Goal: Task Accomplishment & Management: Complete application form

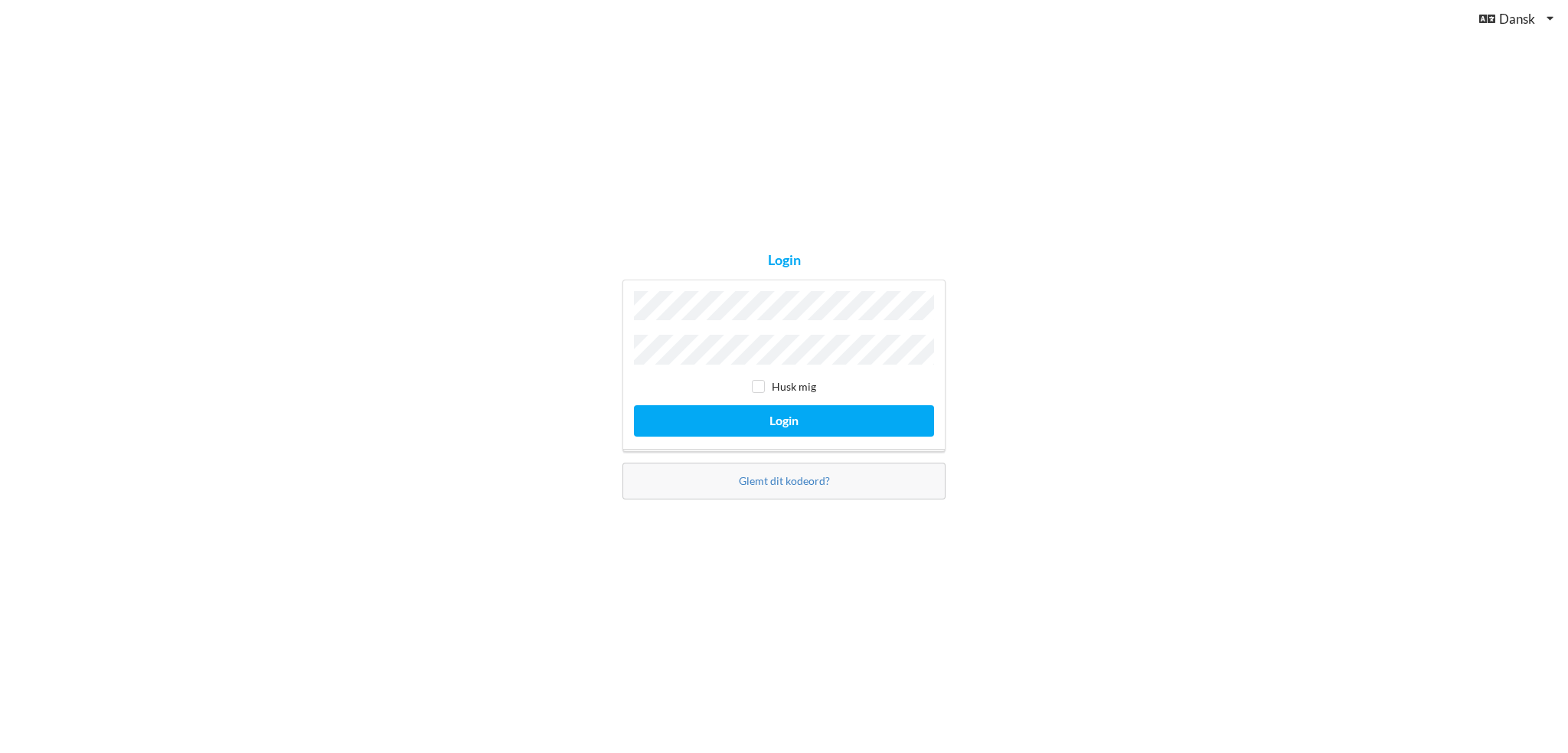
click at [634, 405] on button "Login" at bounding box center [784, 421] width 300 height 31
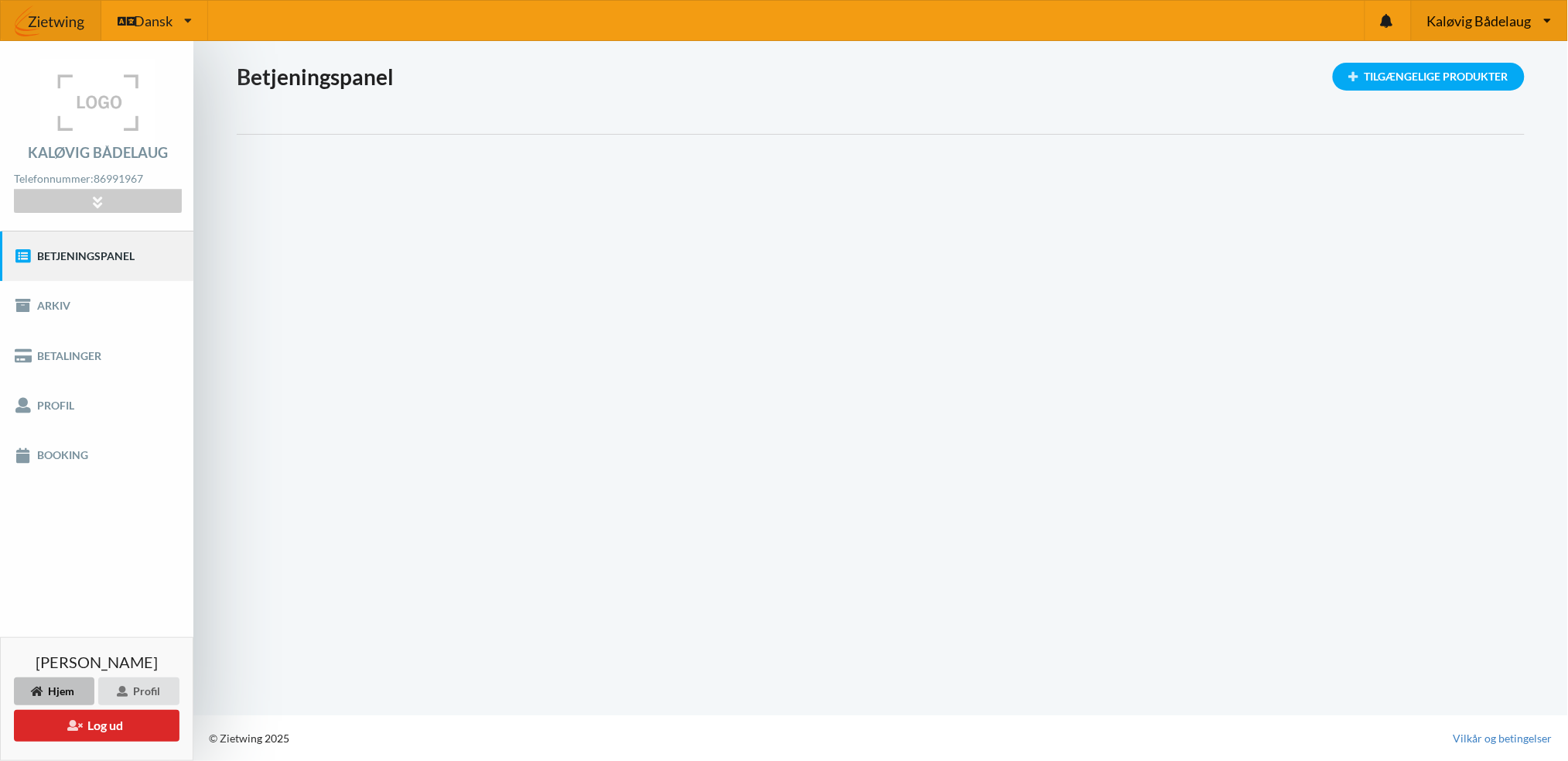
click at [1481, 16] on span "Kaløvig Bådelaug" at bounding box center [1479, 21] width 105 height 14
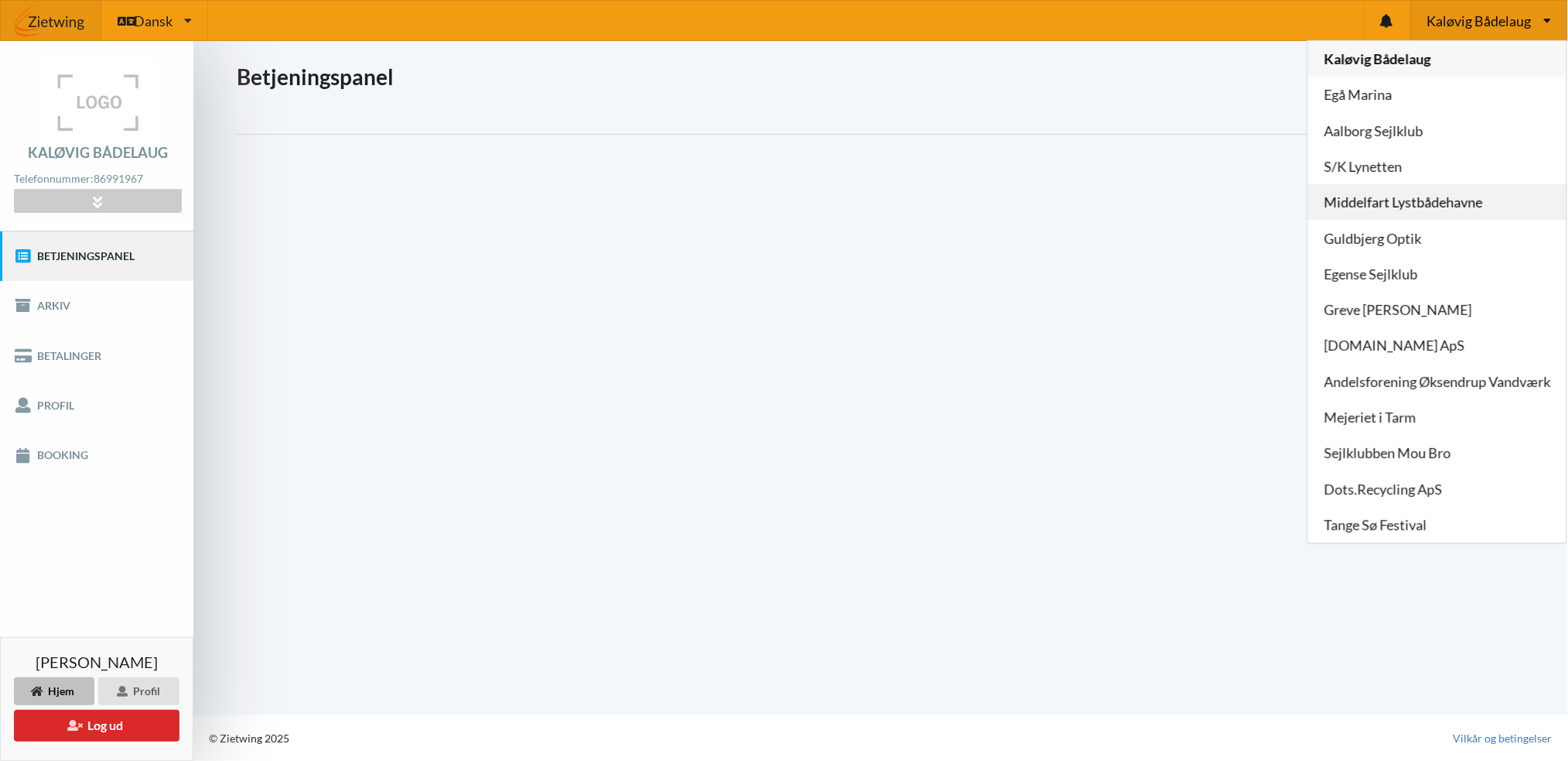
scroll to position [1, 0]
click at [1427, 379] on link "Andelsforening Øksendrup Vandværk" at bounding box center [1438, 381] width 259 height 35
click at [1427, 379] on div "Kaløvig Bådelaug Egå Marina Aalborg Sejlklub S/K Lynetten Middelfart Lystbådeha…" at bounding box center [1438, 292] width 260 height 503
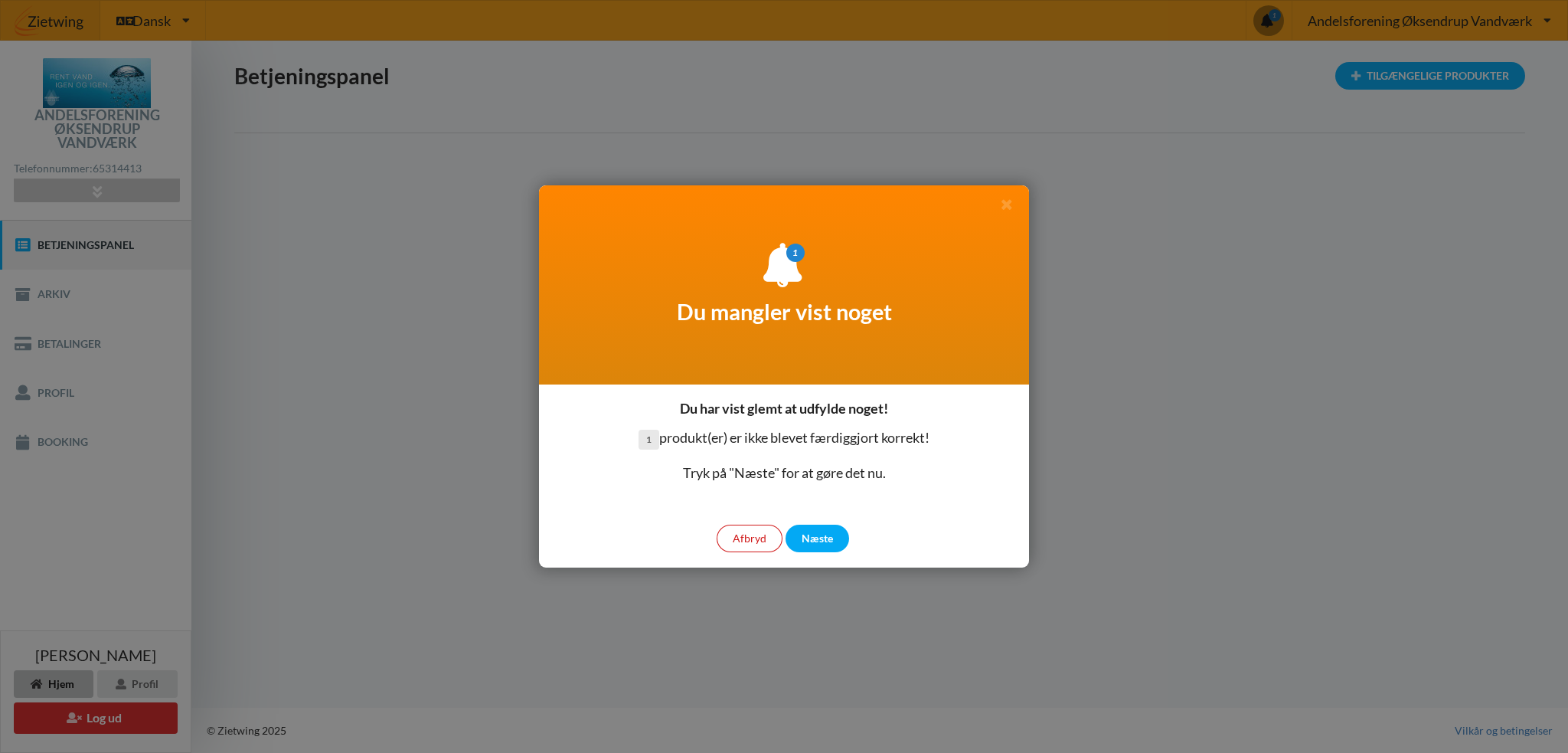
click at [743, 532] on div "Afbryd" at bounding box center [749, 538] width 66 height 28
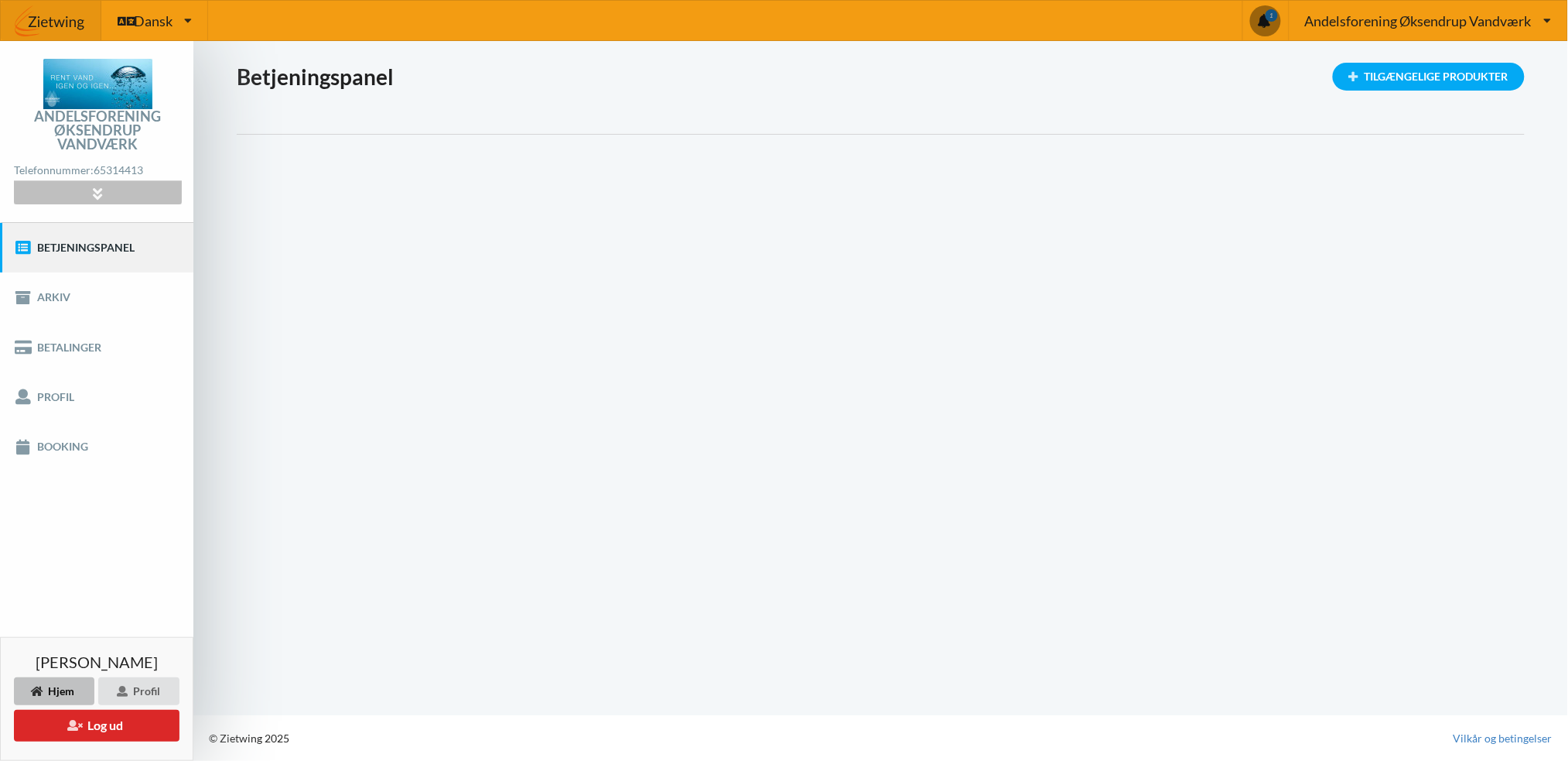
click at [95, 186] on icon at bounding box center [98, 193] width 18 height 13
click at [0, 0] on link "[STREET_ADDRESS]" at bounding box center [0, 0] width 0 height 0
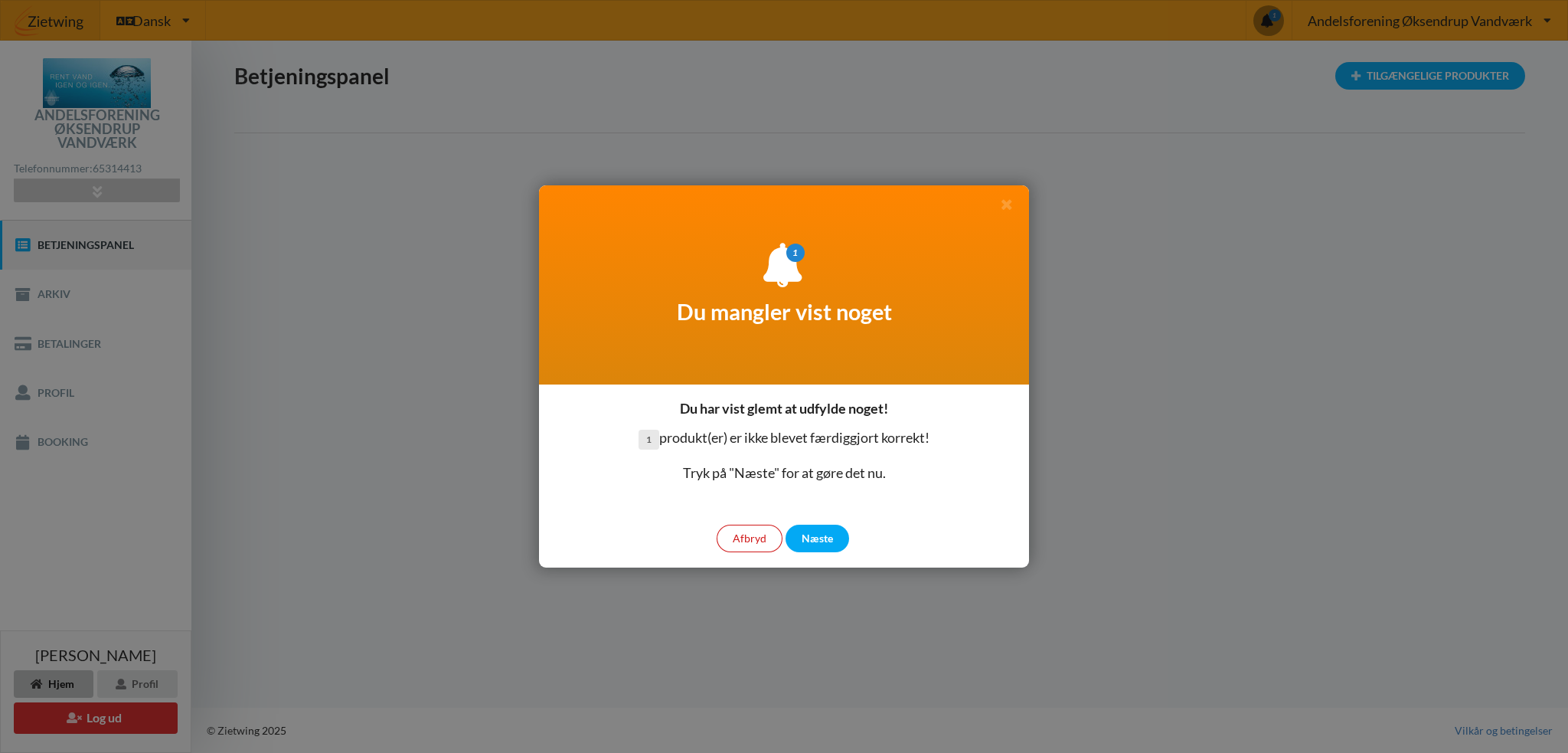
click at [744, 538] on div "Afbryd" at bounding box center [749, 538] width 66 height 28
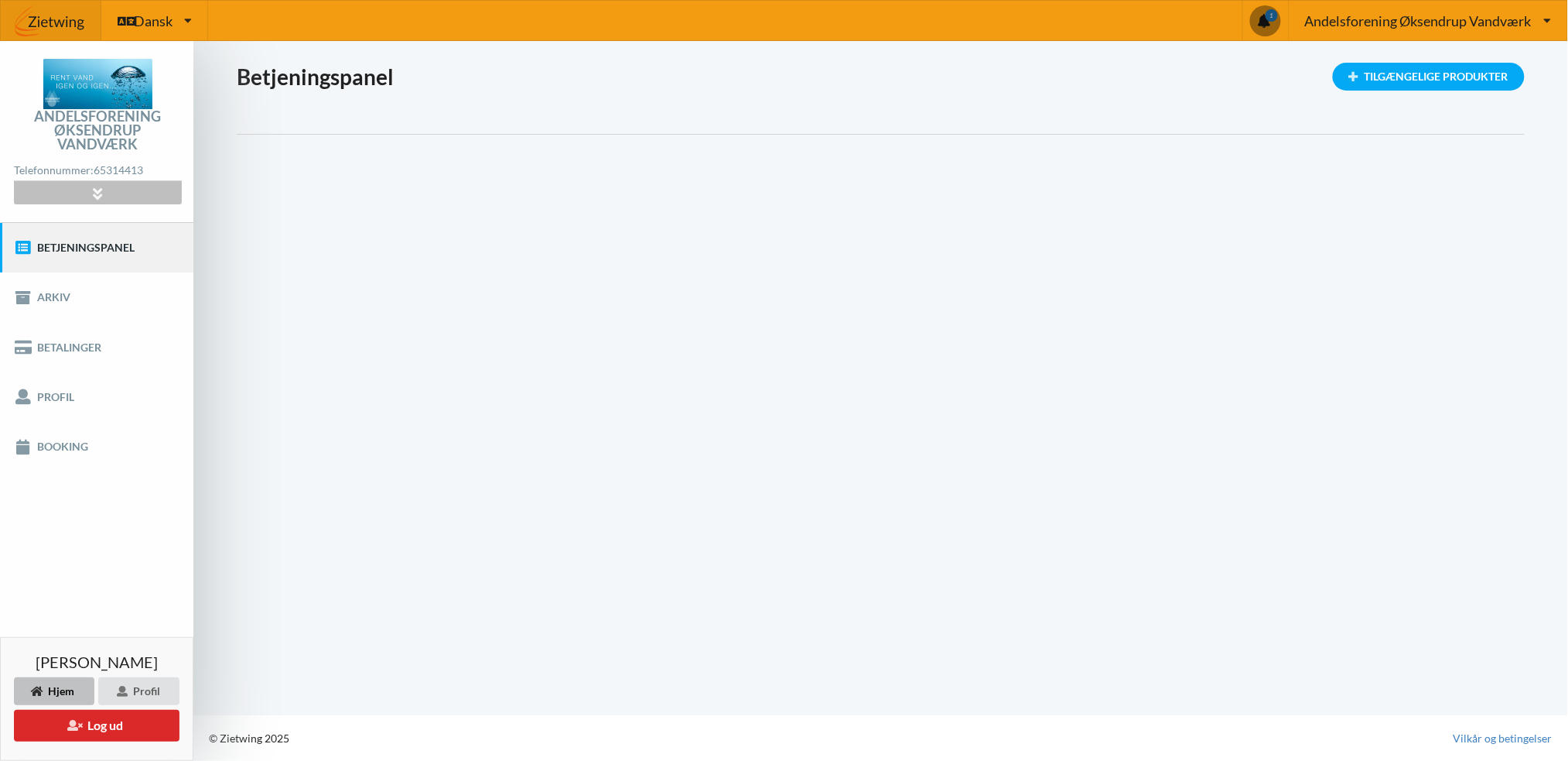
click at [89, 192] on icon at bounding box center [98, 193] width 18 height 13
click at [0, 0] on link "[STREET_ADDRESS]" at bounding box center [0, 0] width 0 height 0
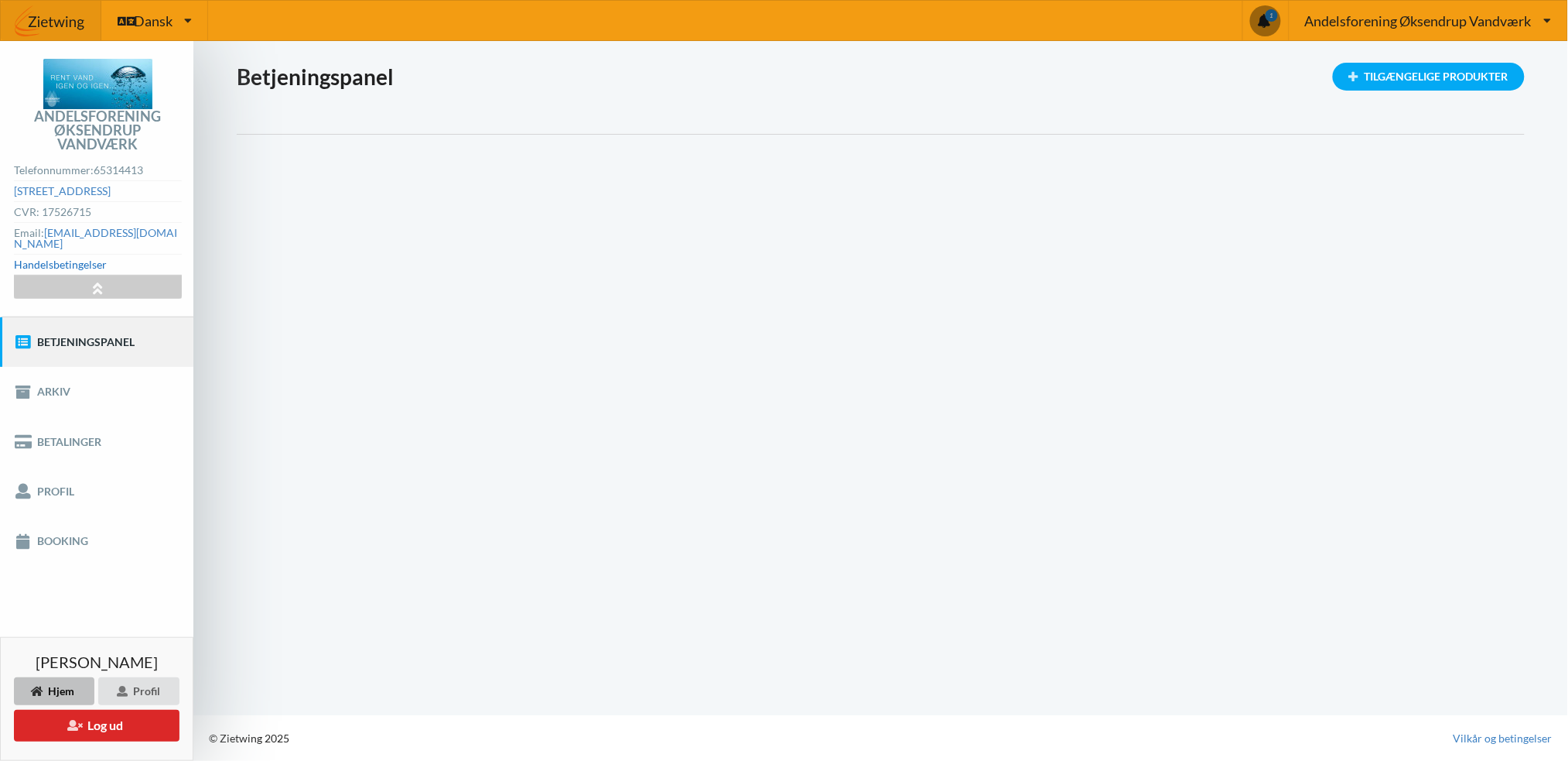
click at [73, 261] on link "Handelsbetingelser" at bounding box center [60, 265] width 93 height 13
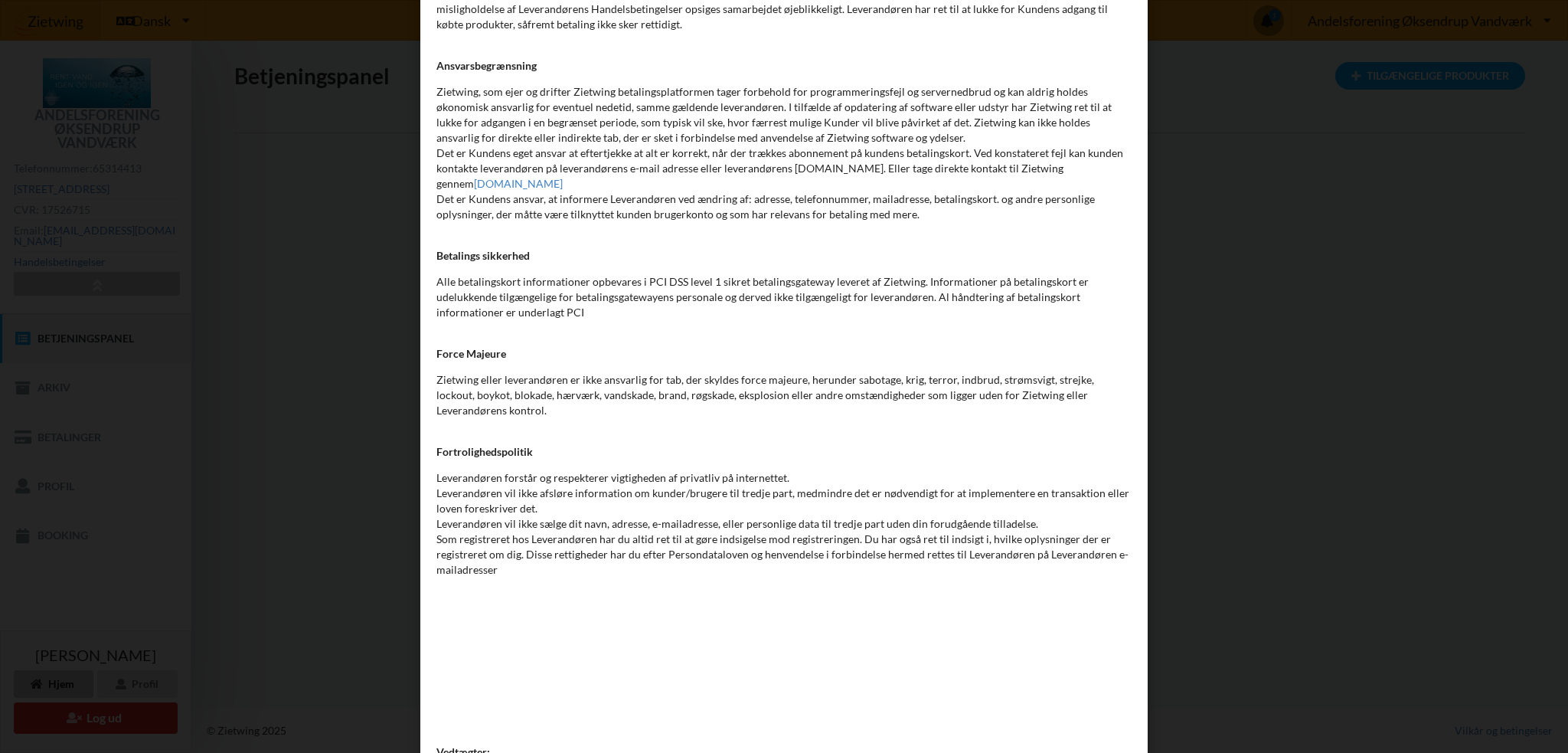
scroll to position [5681, 0]
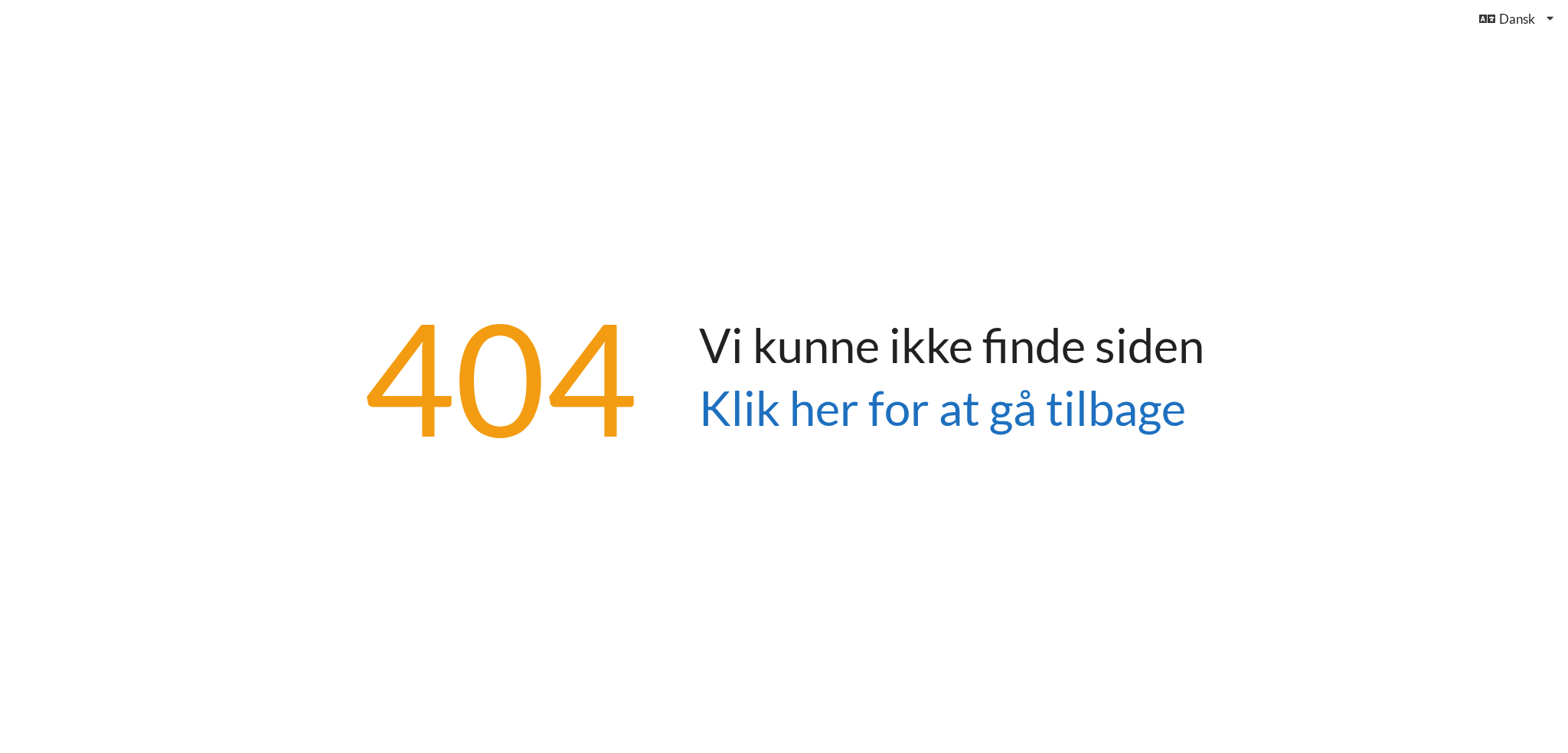
click at [743, 404] on link "Klik her for at gå tilbage" at bounding box center [942, 407] width 487 height 56
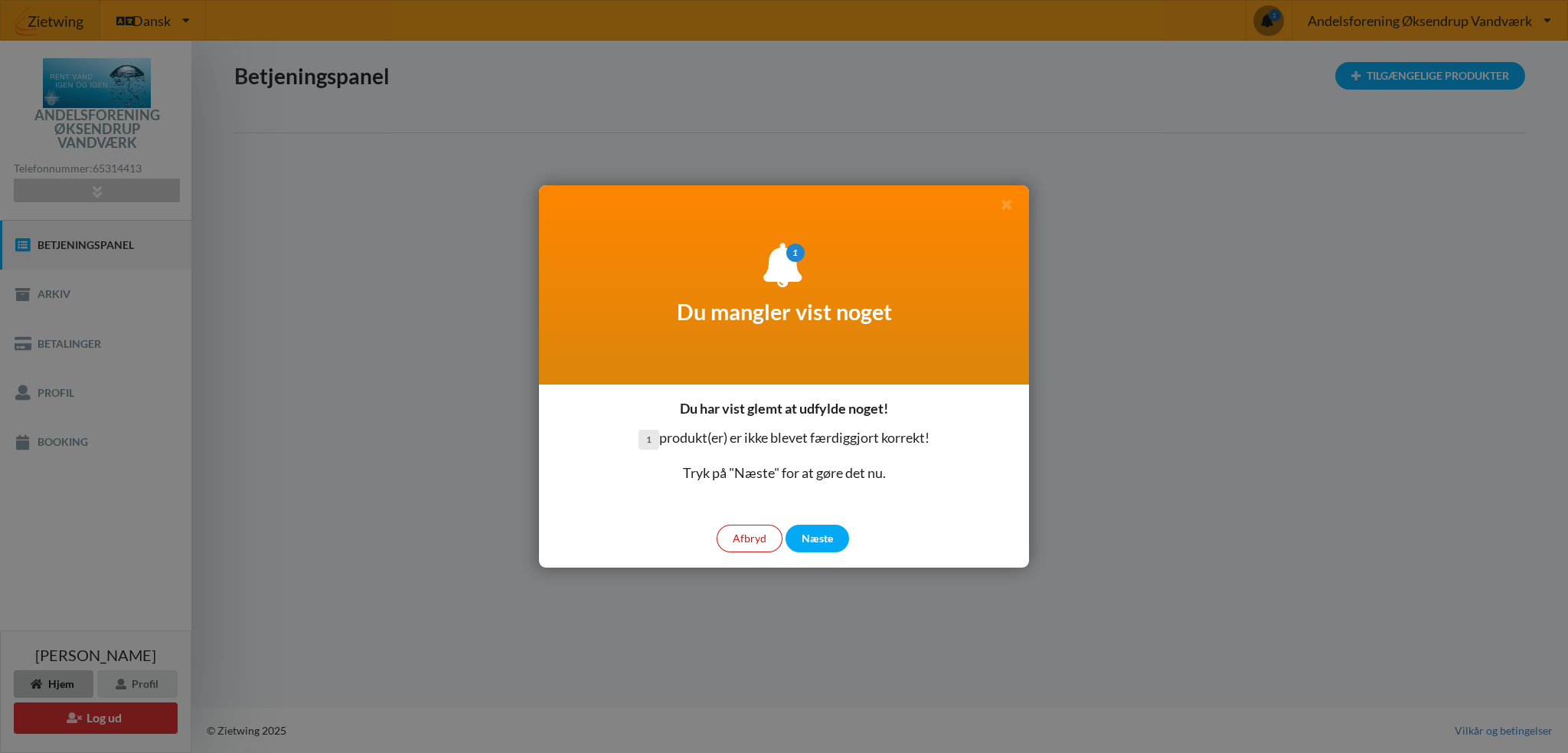
click at [749, 534] on div "Afbryd" at bounding box center [749, 538] width 66 height 28
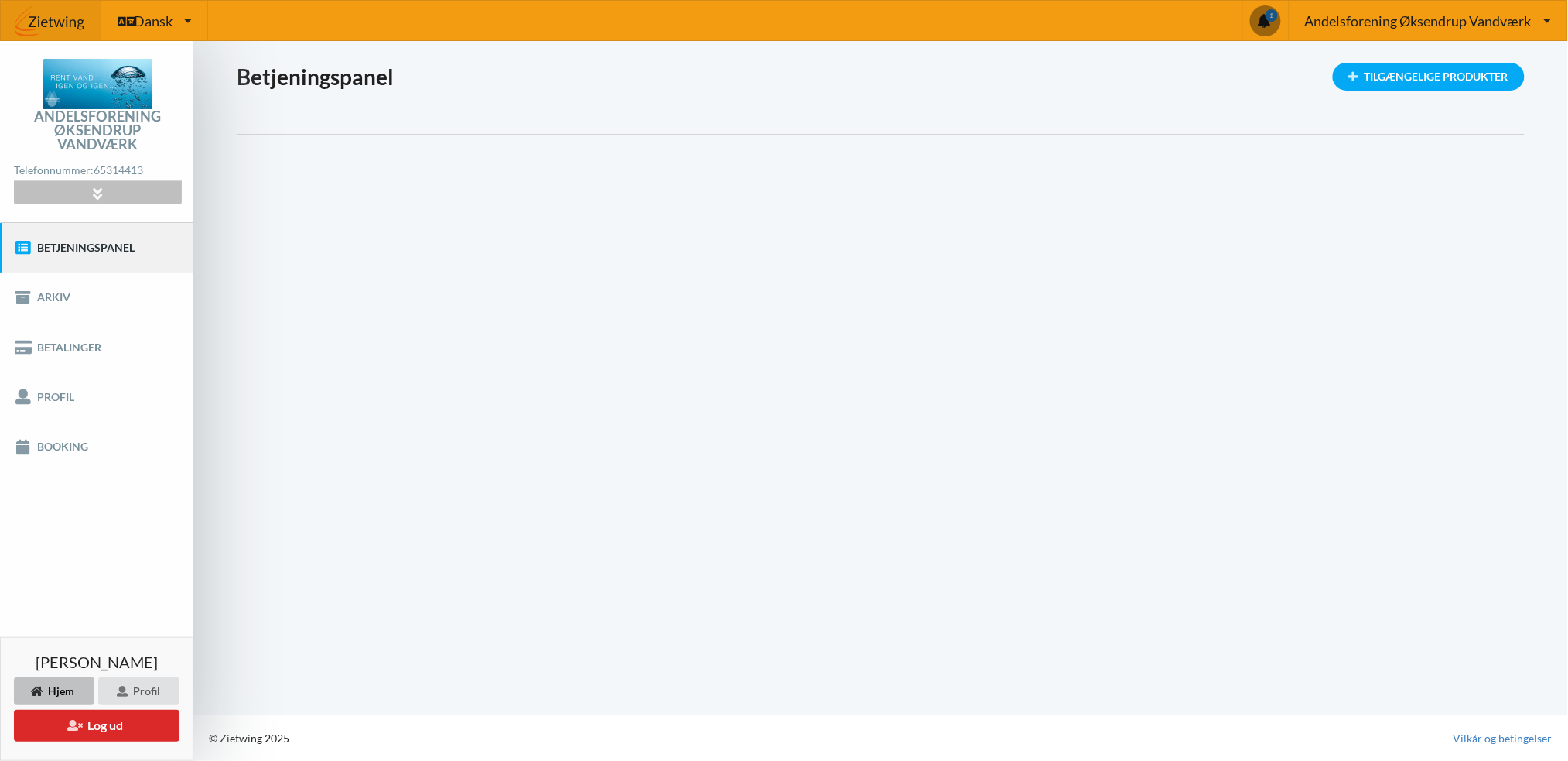
click at [89, 194] on icon at bounding box center [98, 193] width 18 height 13
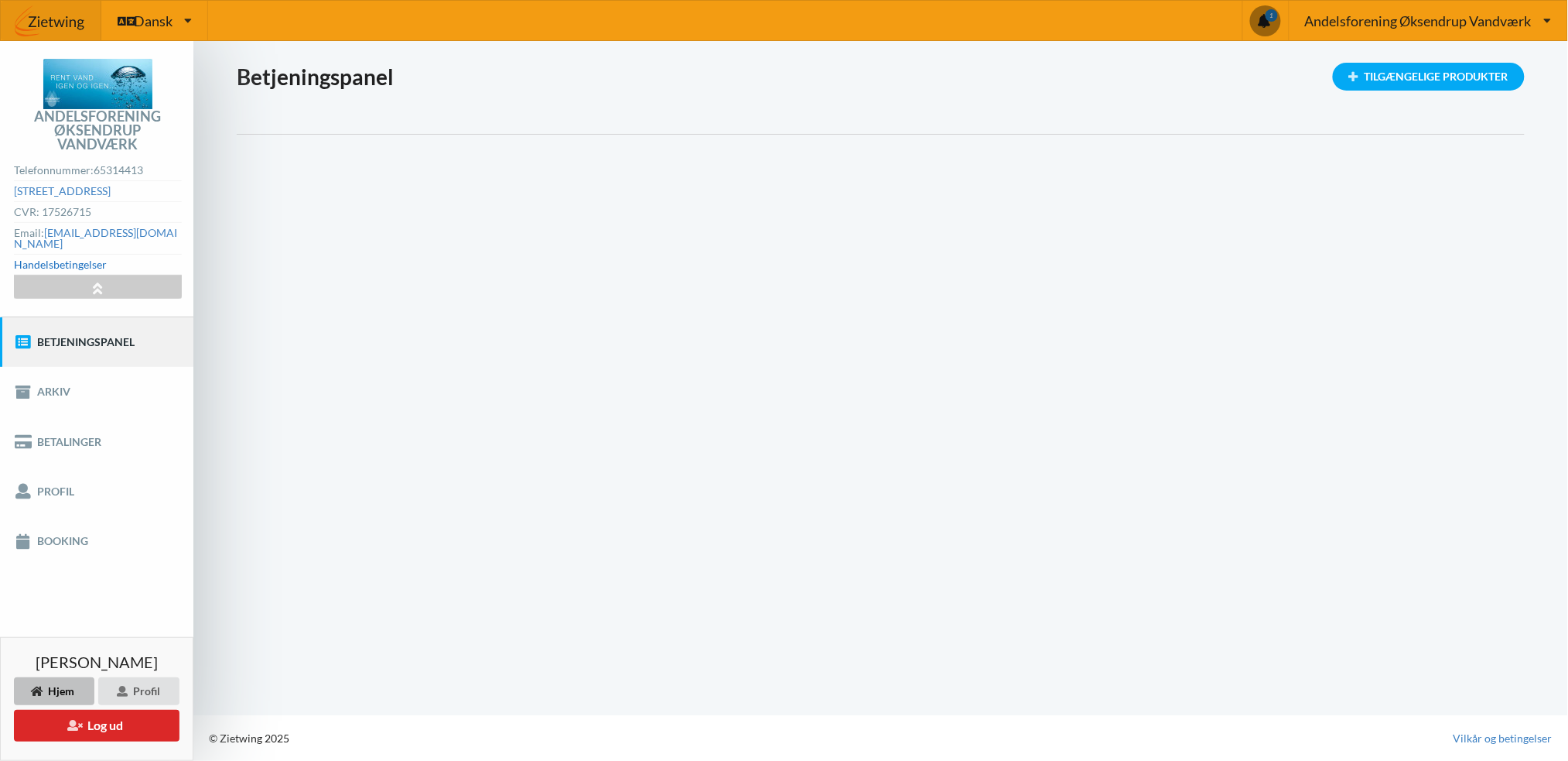
click at [82, 261] on link "Handelsbetingelser" at bounding box center [60, 265] width 93 height 13
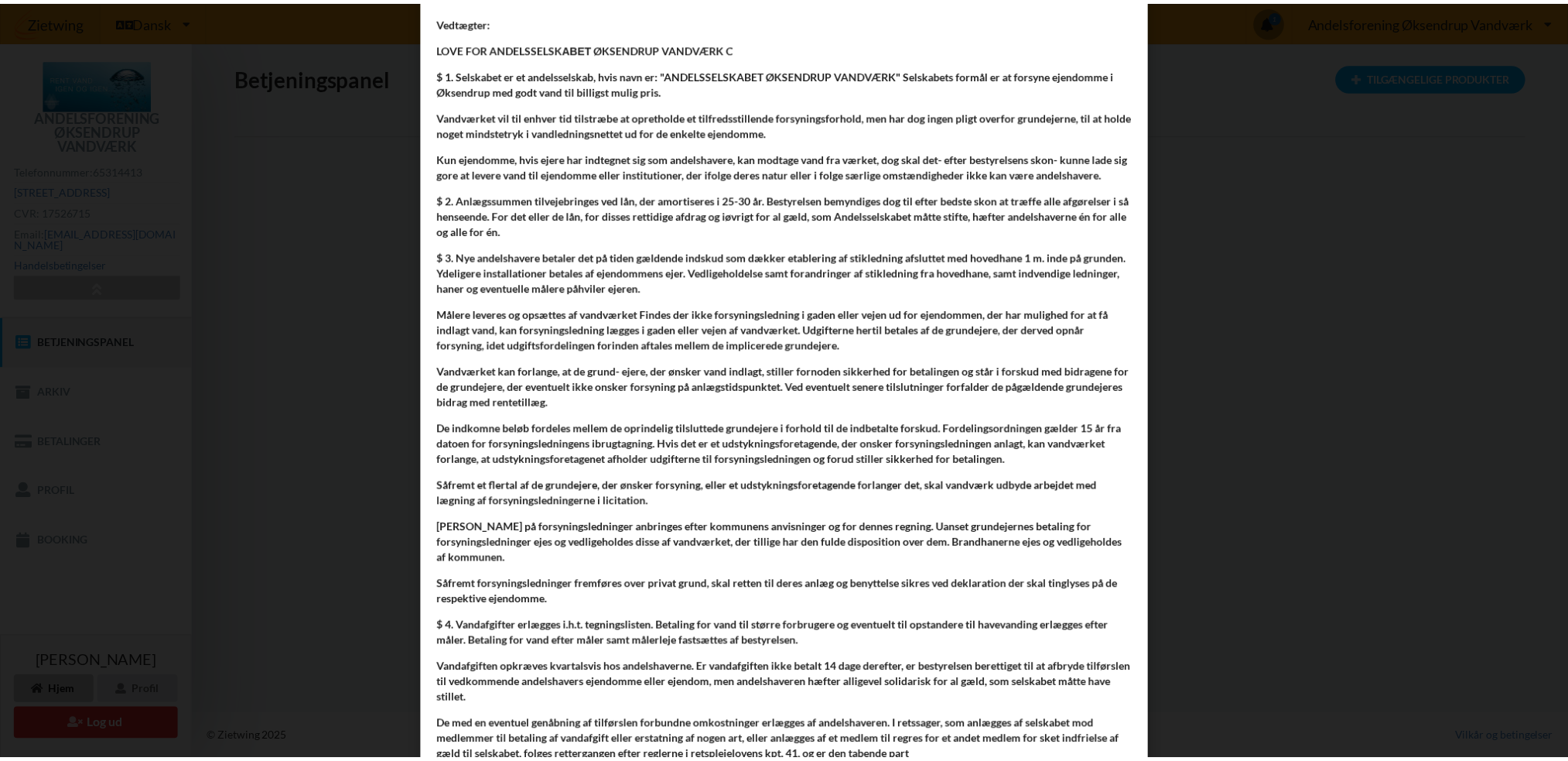
scroll to position [6476, 0]
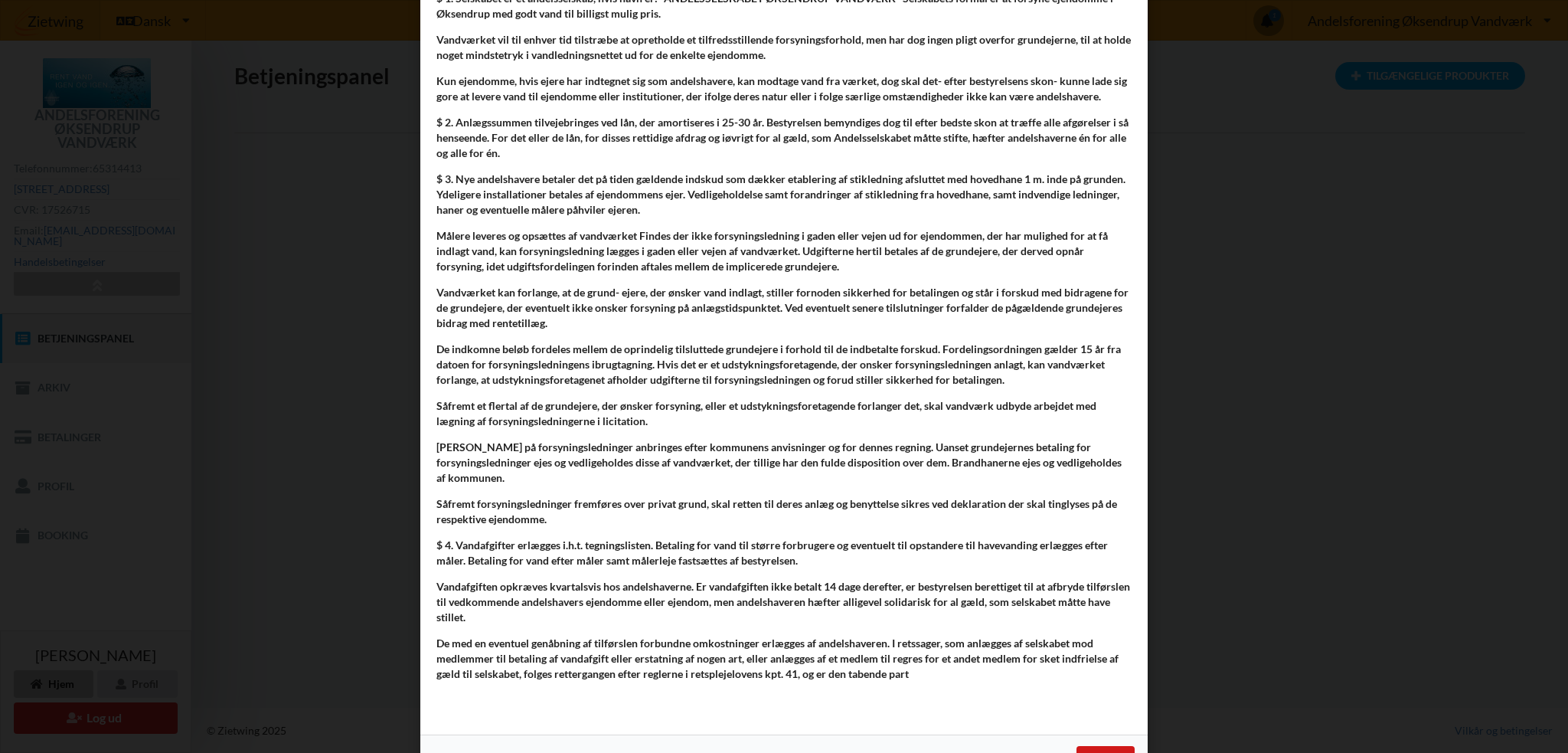
click at [1101, 746] on div "Close" at bounding box center [1105, 760] width 58 height 28
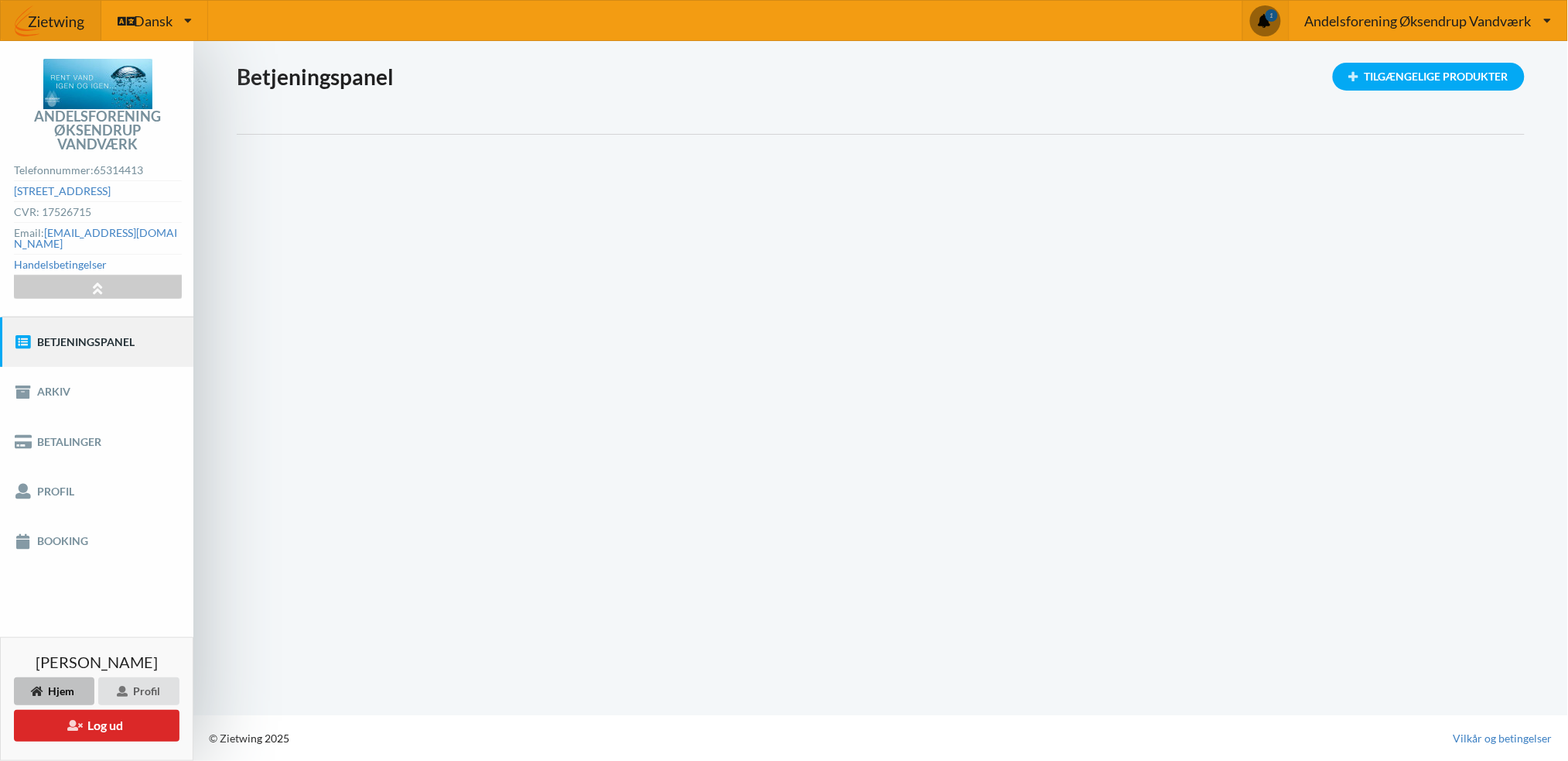
click at [1262, 19] on span at bounding box center [1266, 21] width 31 height 31
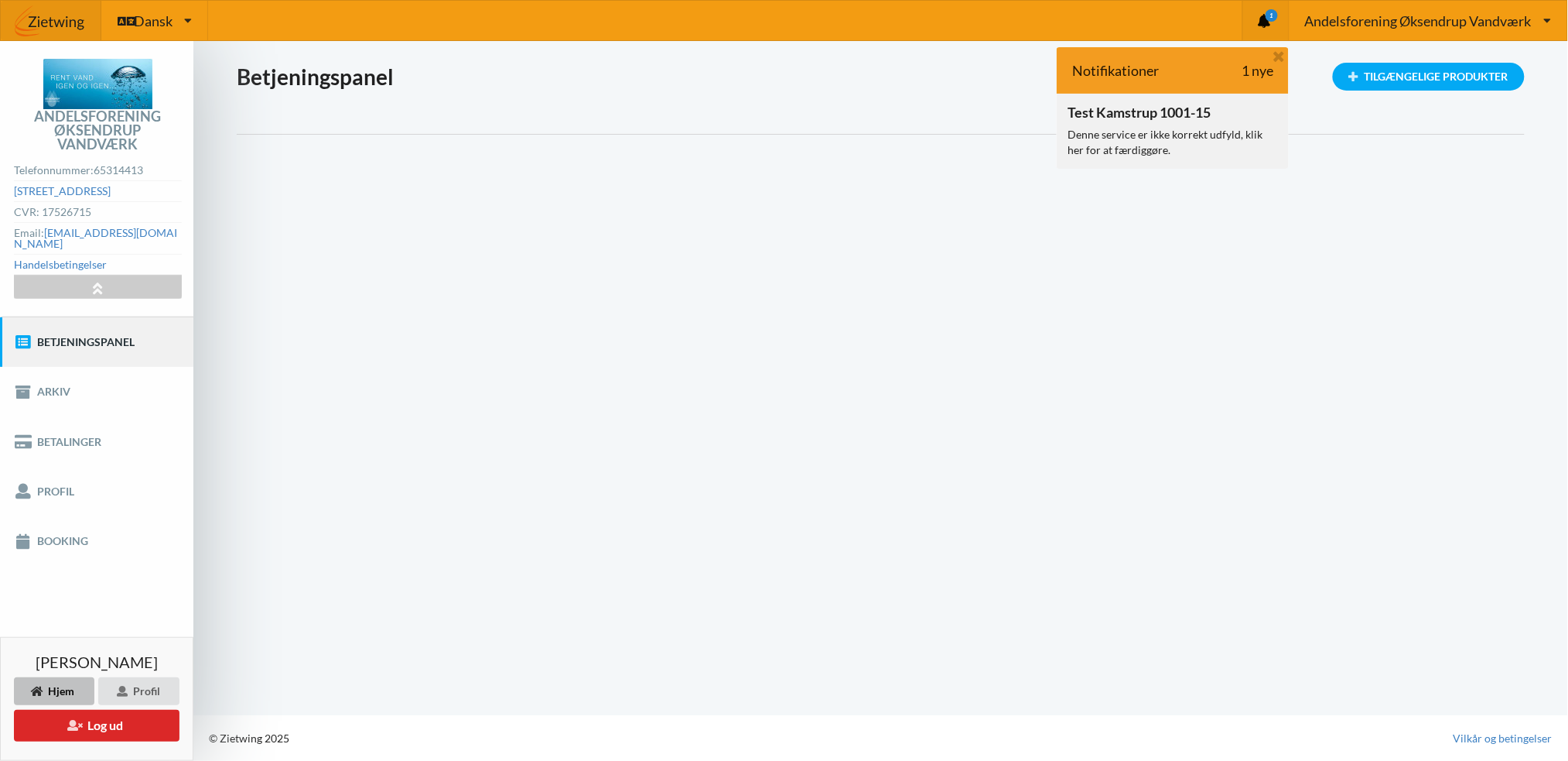
click at [1107, 134] on div "Denne service er ikke korrekt udfyld, klik her for at færdiggøre." at bounding box center [1172, 143] width 210 height 31
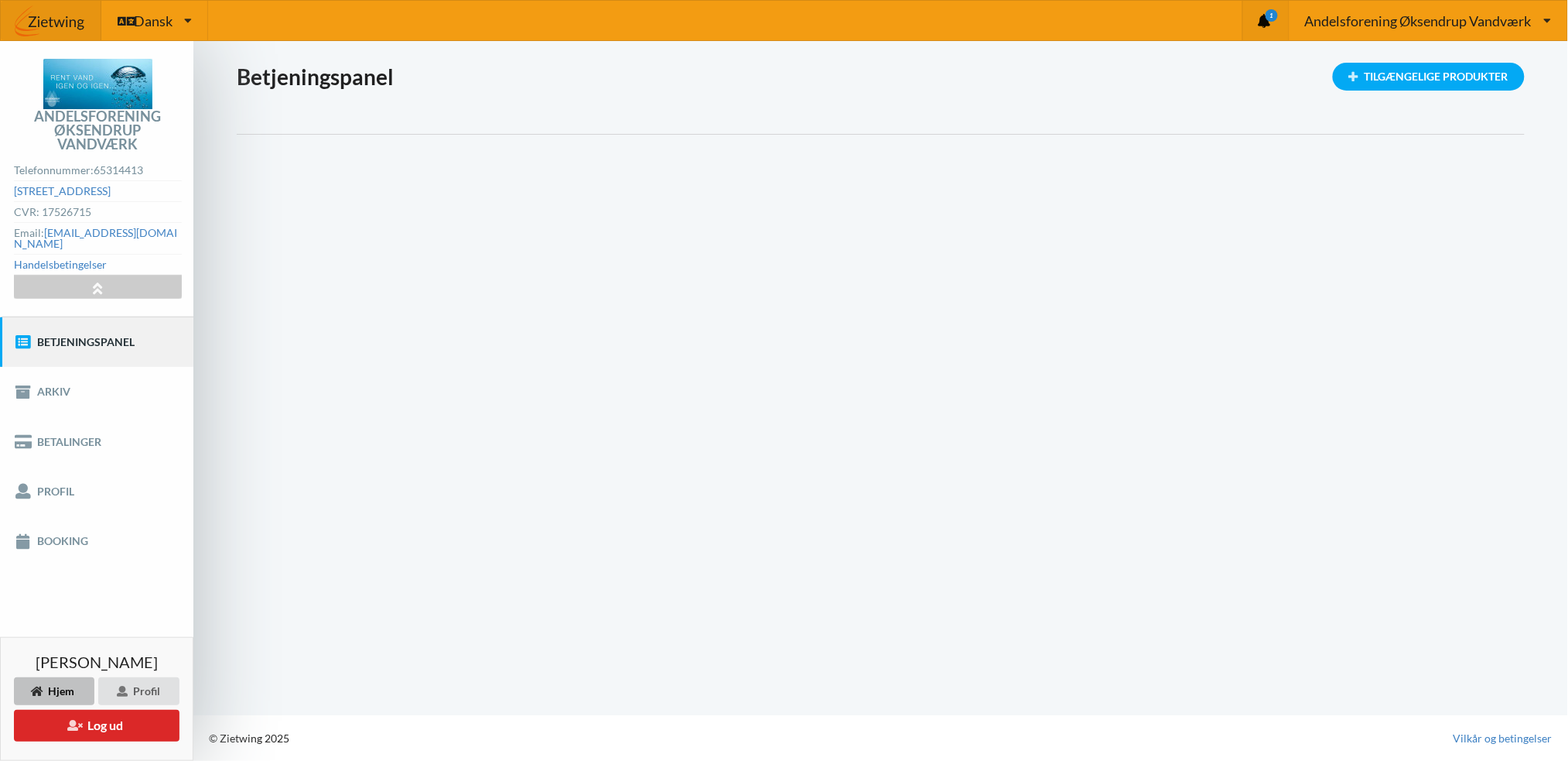
click at [1272, 16] on icon "1" at bounding box center [1271, 15] width 12 height 12
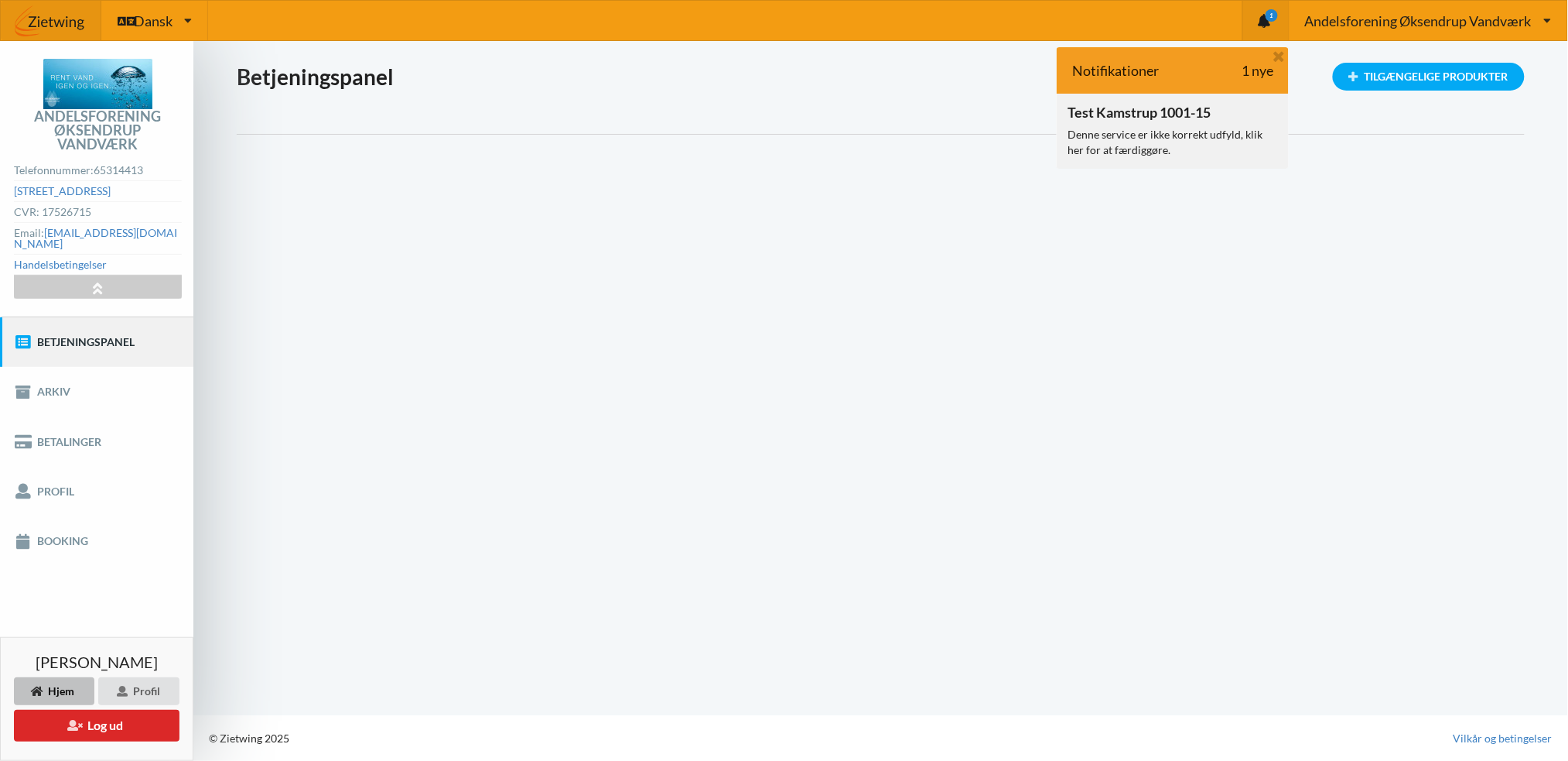
click at [1147, 134] on div "Denne service er ikke korrekt udfyld, klik her for at færdiggøre." at bounding box center [1172, 143] width 210 height 31
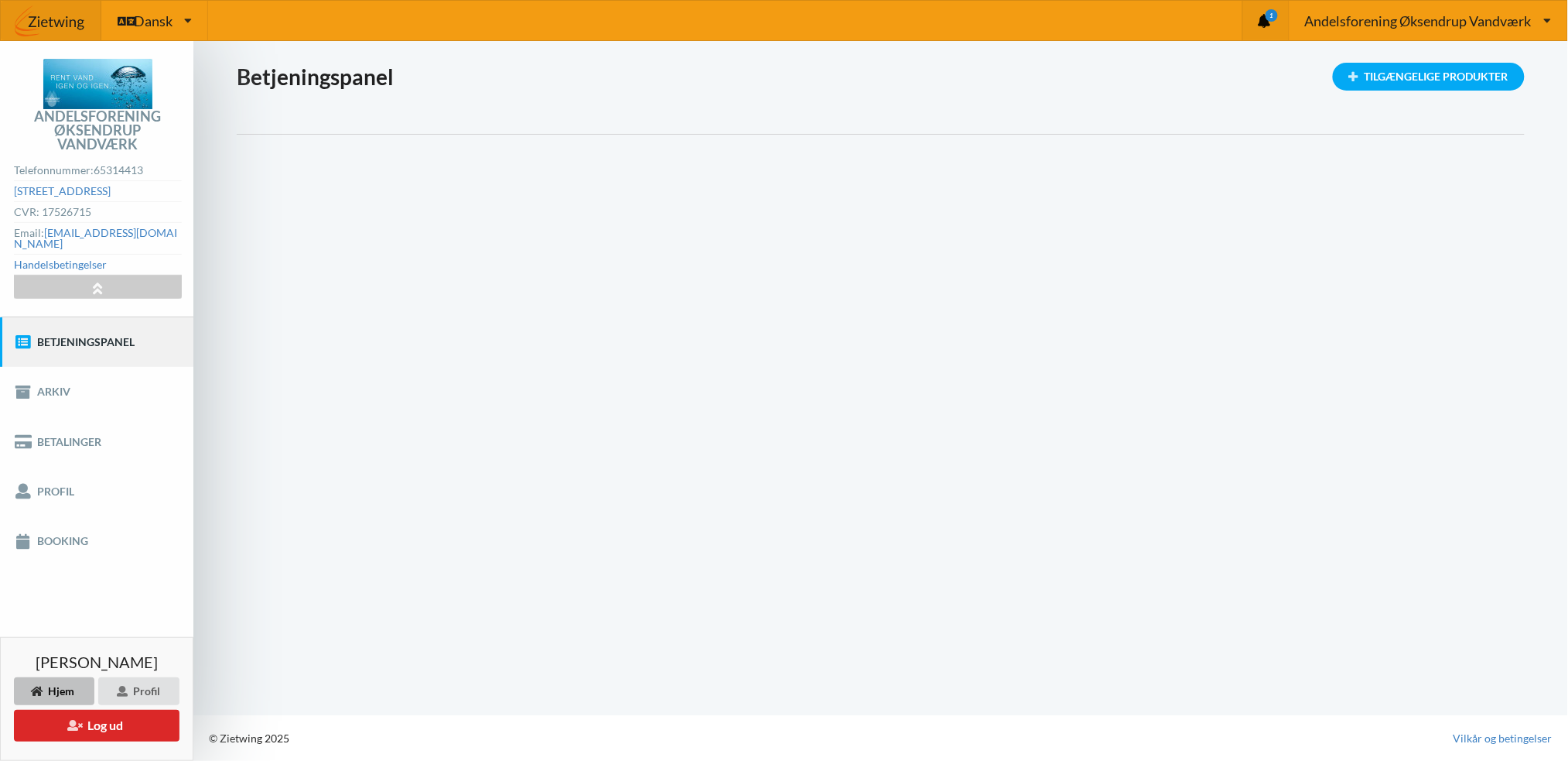
click at [1266, 12] on icon "1" at bounding box center [1271, 15] width 12 height 12
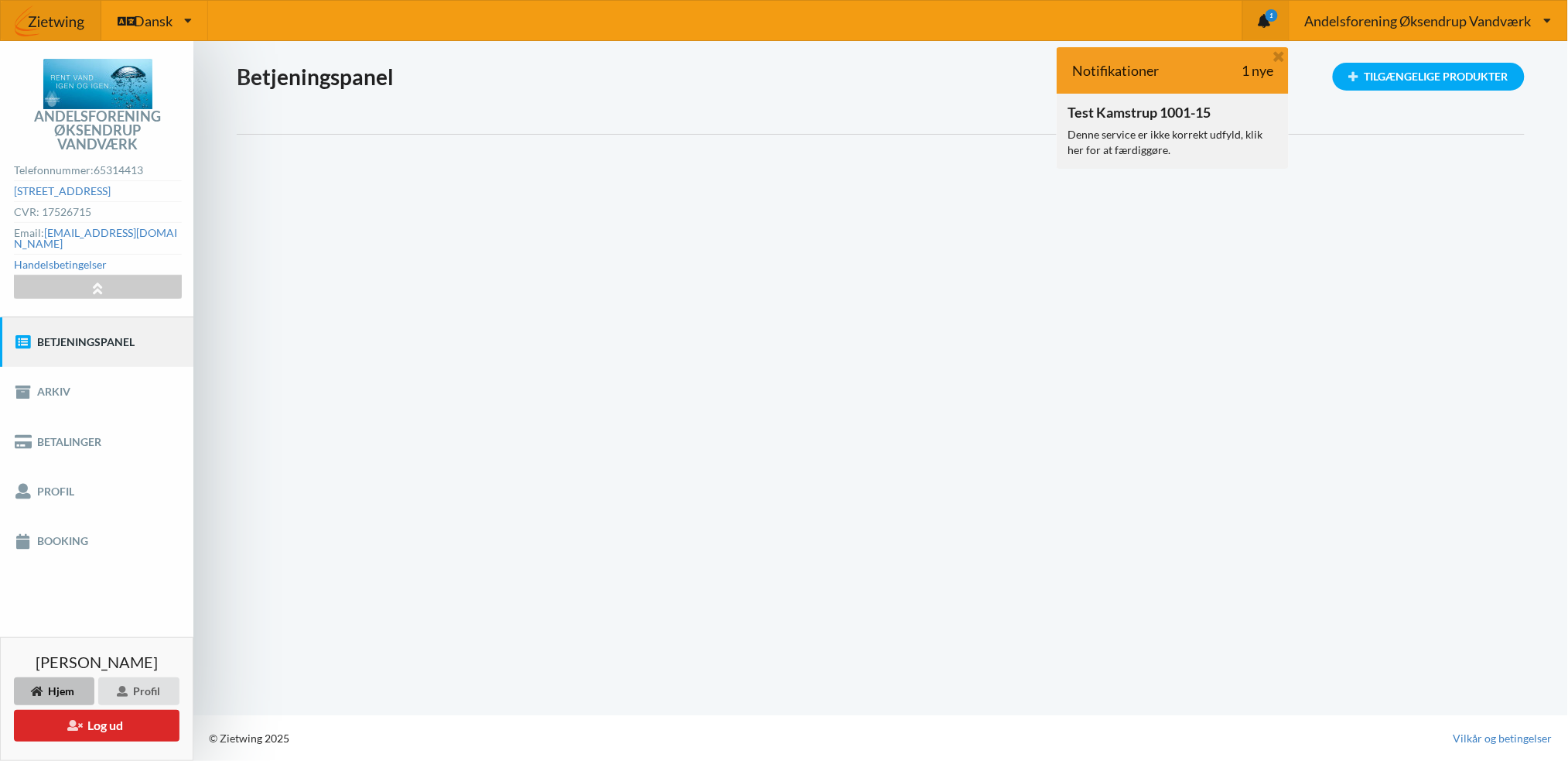
click at [1184, 125] on div "Test Kamstrup 1001-15 Denne service er ikke korrekt udfyld, klik her for at fær…" at bounding box center [1173, 131] width 232 height 74
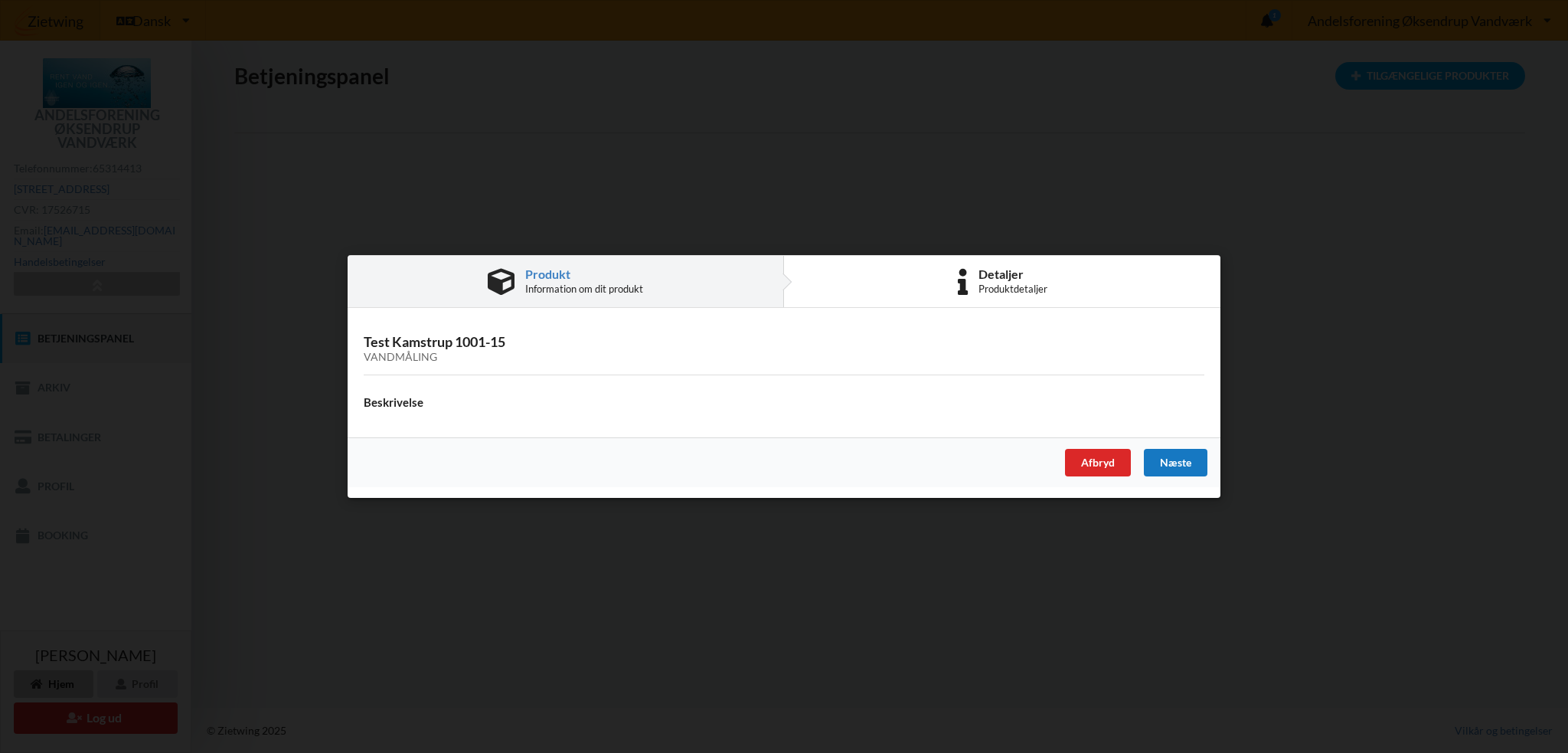
click at [1178, 460] on div "Næste" at bounding box center [1176, 463] width 64 height 28
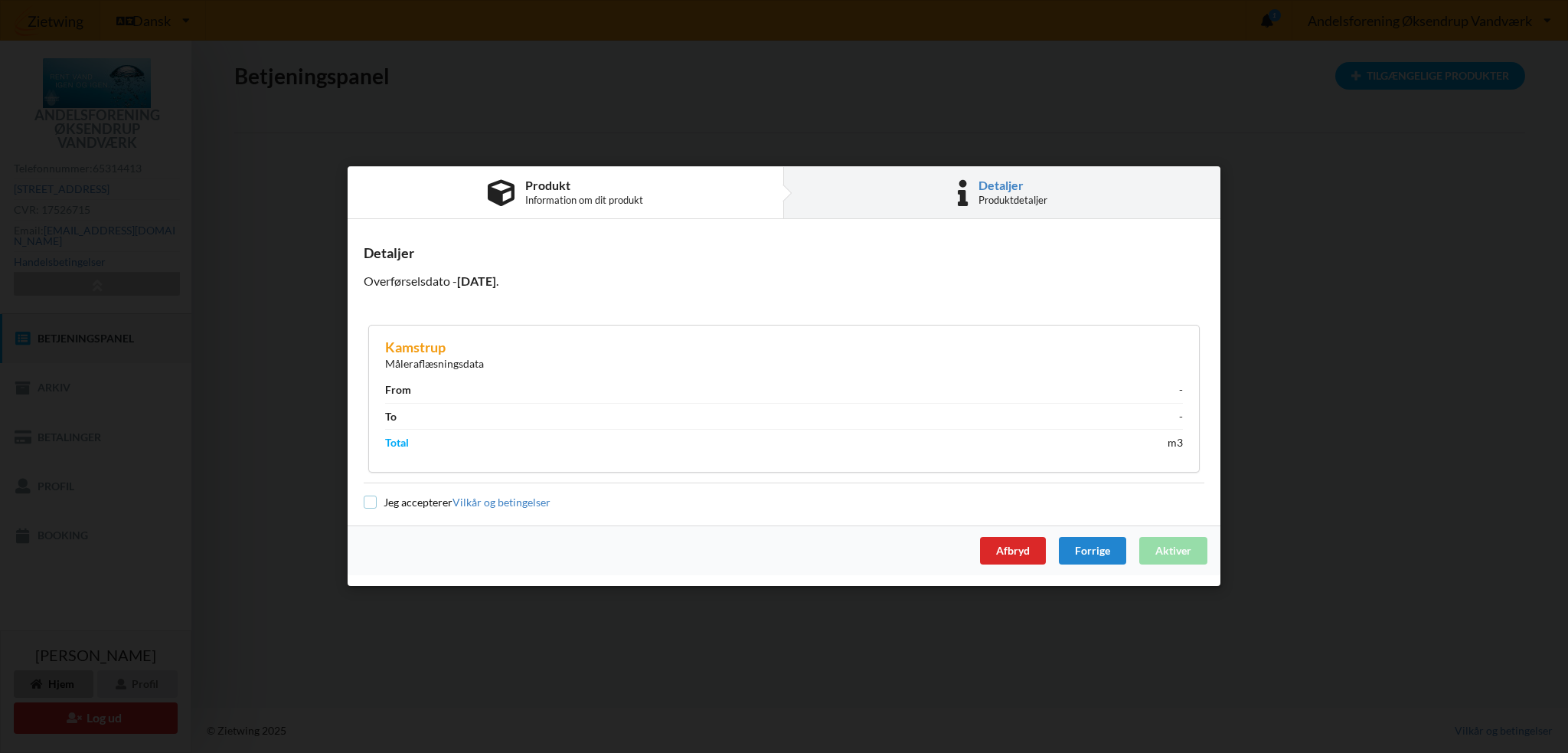
click at [370, 507] on input "checkbox" at bounding box center [370, 503] width 13 height 13
checkbox input "true"
click at [1018, 542] on div "Afbryd" at bounding box center [1013, 551] width 66 height 28
